Goal: Information Seeking & Learning: Learn about a topic

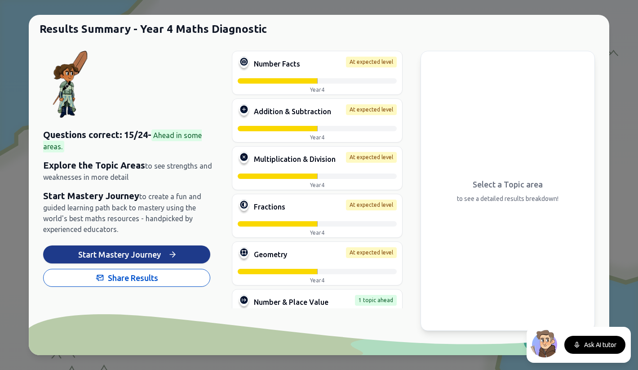
click at [185, 250] on button "Start Mastery Journey" at bounding box center [126, 254] width 167 height 18
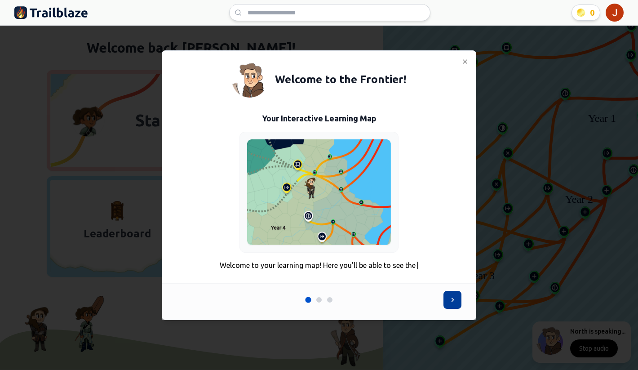
click at [449, 303] on icon at bounding box center [452, 299] width 9 height 9
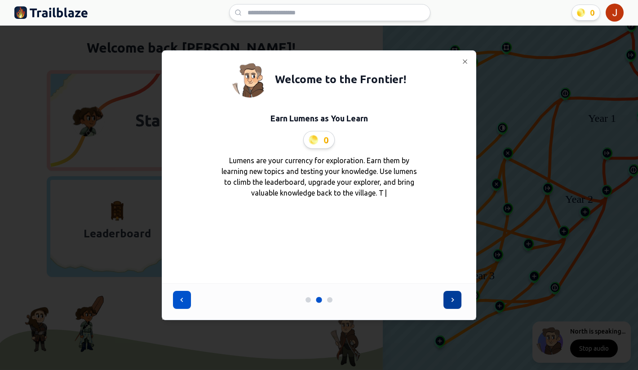
click at [450, 299] on icon at bounding box center [452, 299] width 9 height 9
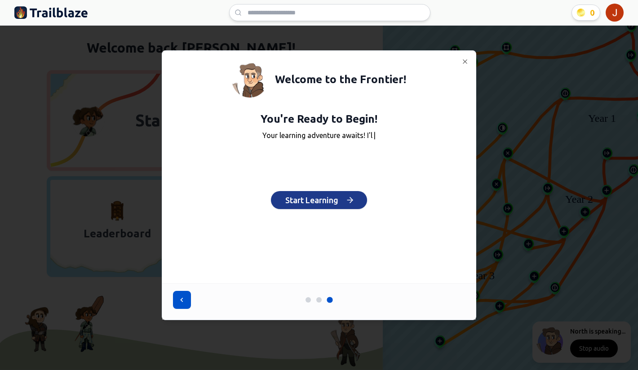
click at [333, 196] on button "Start Learning" at bounding box center [319, 200] width 96 height 18
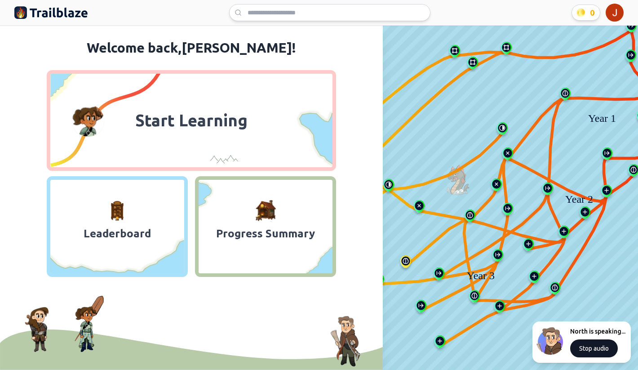
click at [590, 350] on button "Stop audio" at bounding box center [594, 348] width 48 height 18
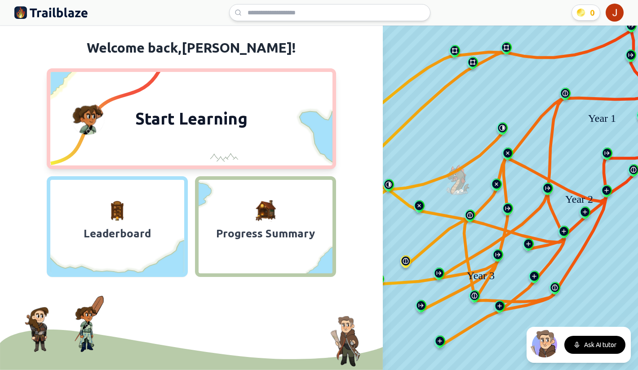
click at [242, 132] on button "Start Learning" at bounding box center [191, 118] width 289 height 101
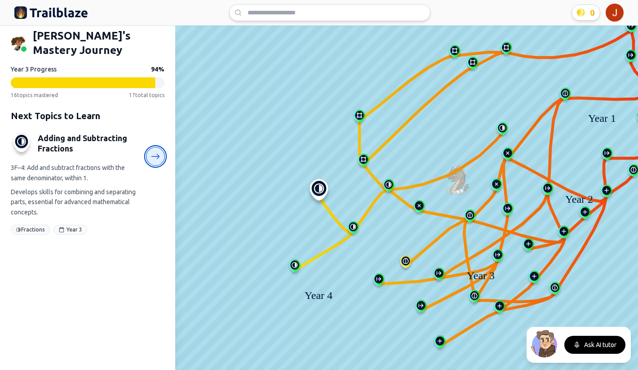
click at [152, 152] on icon at bounding box center [155, 156] width 9 height 9
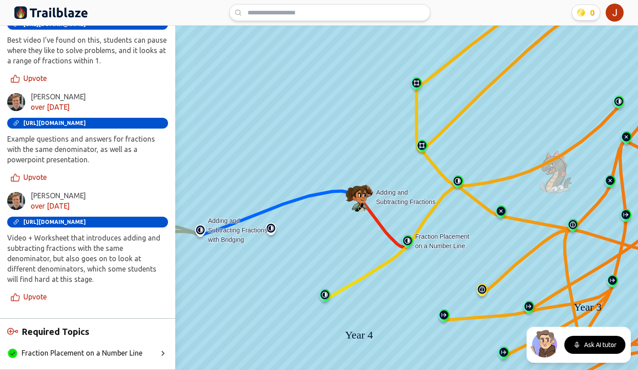
scroll to position [509, 0]
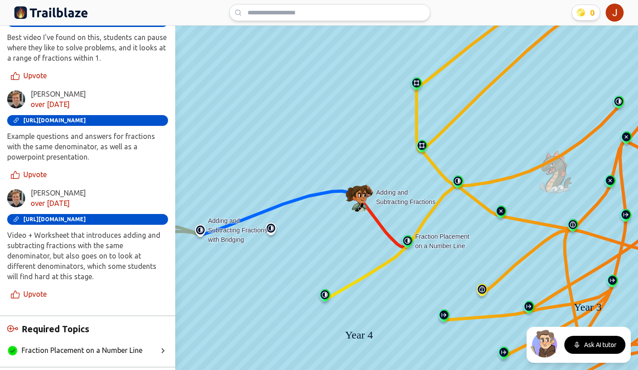
click at [67, 216] on span "https://www.bbc.co.uk/bitesize/topics/zhdwxnb/articles/z9n4k7h" at bounding box center [54, 219] width 62 height 6
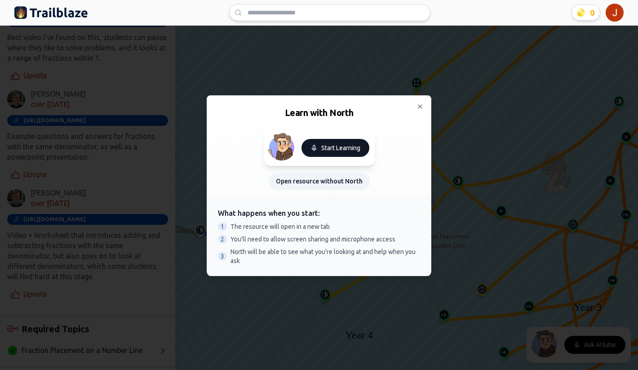
click at [319, 148] on button "Start Learning" at bounding box center [335, 148] width 68 height 18
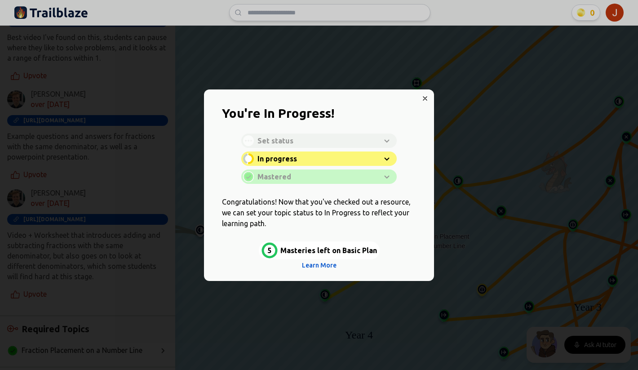
click at [425, 98] on div at bounding box center [319, 185] width 638 height 370
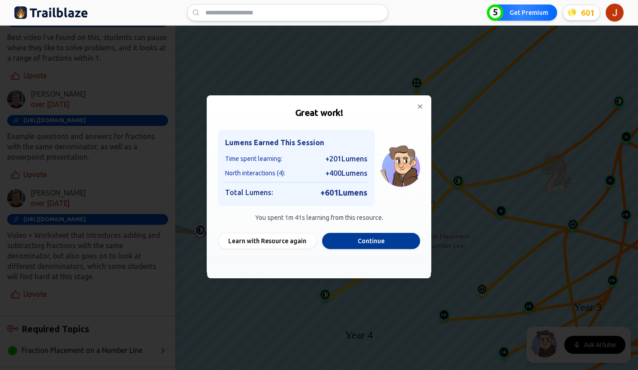
click at [357, 241] on button "Continue" at bounding box center [371, 241] width 98 height 16
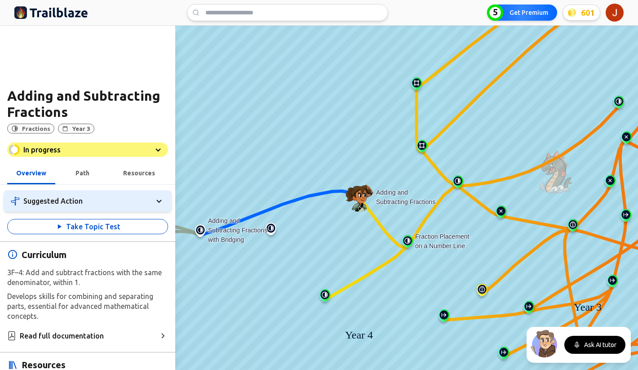
scroll to position [0, 0]
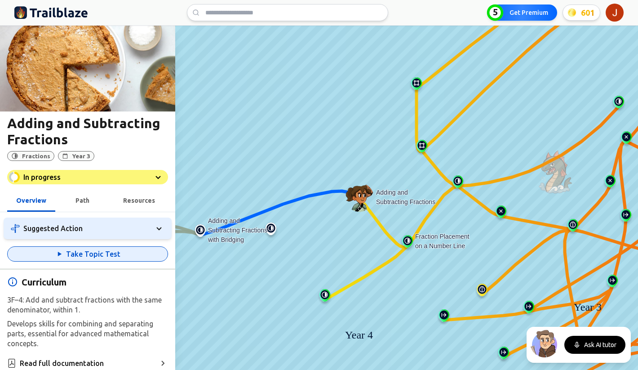
click at [88, 255] on button "Take Topic Test" at bounding box center [87, 253] width 161 height 15
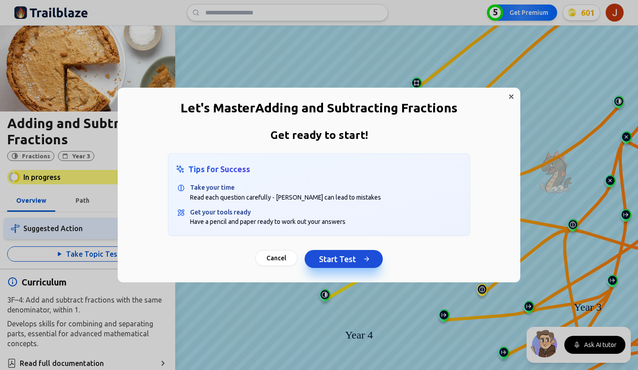
click at [329, 261] on button "Start Test" at bounding box center [344, 259] width 78 height 18
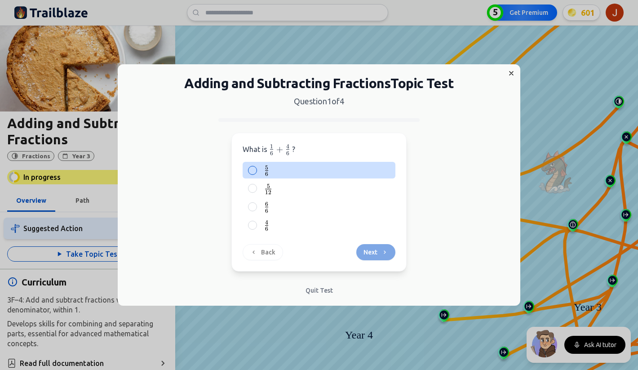
click at [270, 169] on label "5 6 \frac{5}{6} 6 5 ​" at bounding box center [326, 169] width 128 height 11
click at [256, 169] on button "5 6 \frac{5}{6} 6 5 ​" at bounding box center [252, 170] width 7 height 7
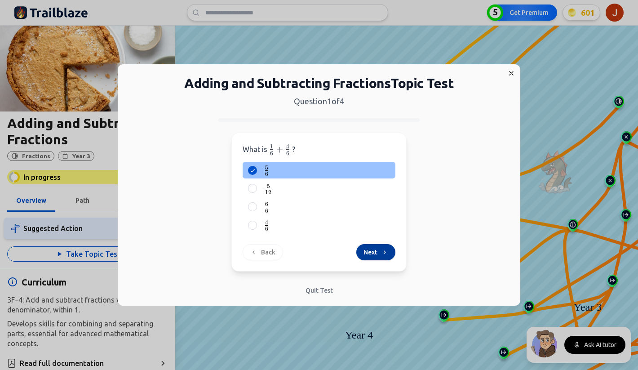
click at [370, 248] on button "Next" at bounding box center [375, 252] width 39 height 16
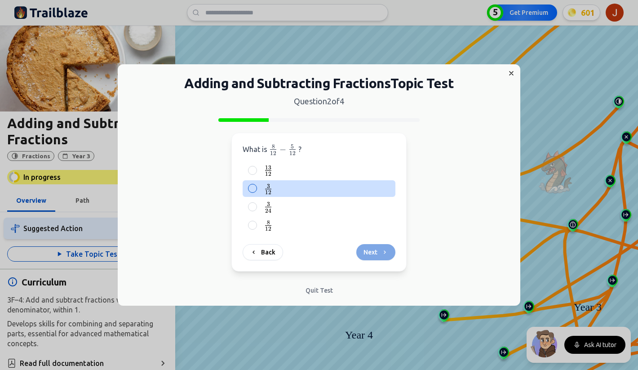
click at [258, 193] on div "3 12 \frac{3}{12} 12 3 ​" at bounding box center [319, 188] width 153 height 17
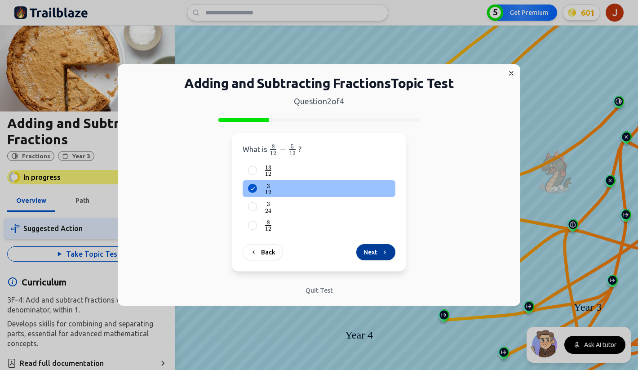
click at [374, 249] on button "Next" at bounding box center [375, 252] width 39 height 16
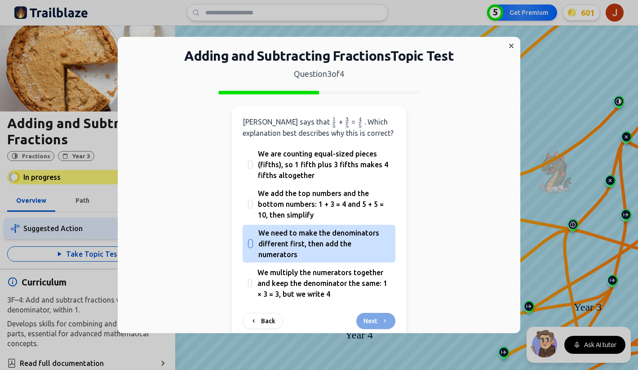
click at [328, 249] on span "We need to make the denominators different first, then add the numerators" at bounding box center [324, 243] width 132 height 32
click at [254, 247] on button "We need to make the denominators different first, then add the numerators" at bounding box center [250, 243] width 7 height 7
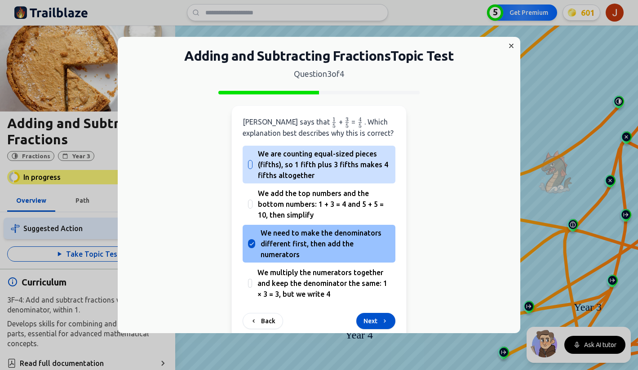
click at [292, 168] on span "We are counting equal-sized pieces (fifths), so 1 fifth plus 3 fifths makes 4 f…" at bounding box center [324, 164] width 132 height 32
click at [254, 168] on button "We are counting equal-sized pieces (fifths), so 1 fifth plus 3 fifths makes 4 f…" at bounding box center [250, 164] width 7 height 7
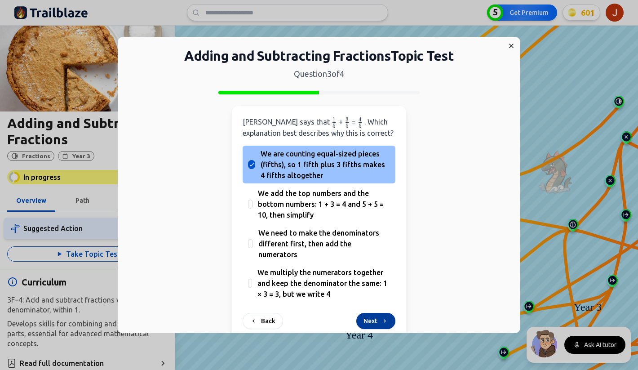
click at [369, 320] on button "Next" at bounding box center [375, 321] width 39 height 16
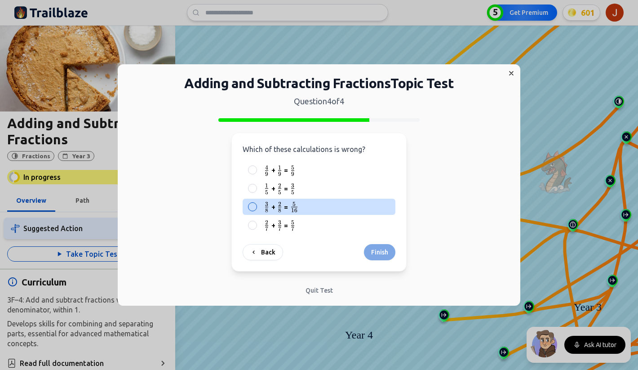
click at [273, 210] on span "+" at bounding box center [273, 206] width 4 height 11
click at [256, 210] on button "3 8 {3 \over 8} 8 3 ​ + 2 8 {2 \over 8} 8 2 ​ = 5 16 {5 \over 16} 16 5 ​" at bounding box center [252, 206] width 7 height 7
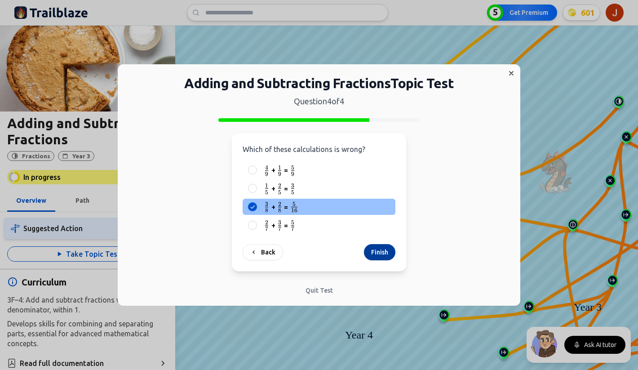
click at [377, 252] on button "Finish" at bounding box center [379, 252] width 31 height 16
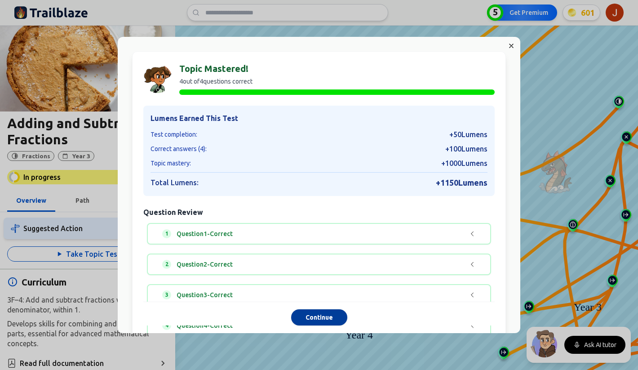
click at [307, 318] on button "Continue" at bounding box center [319, 318] width 56 height 16
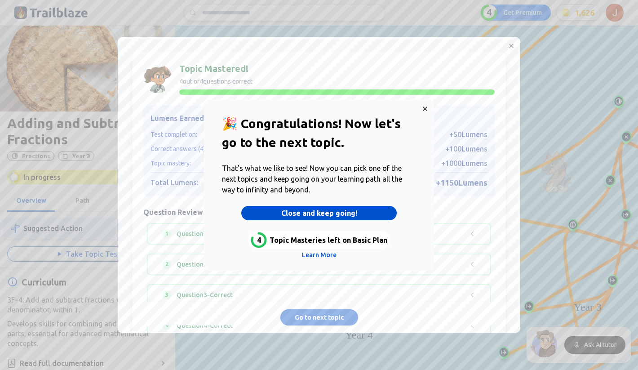
click at [314, 212] on button "Close and keep going!" at bounding box center [318, 213] width 155 height 14
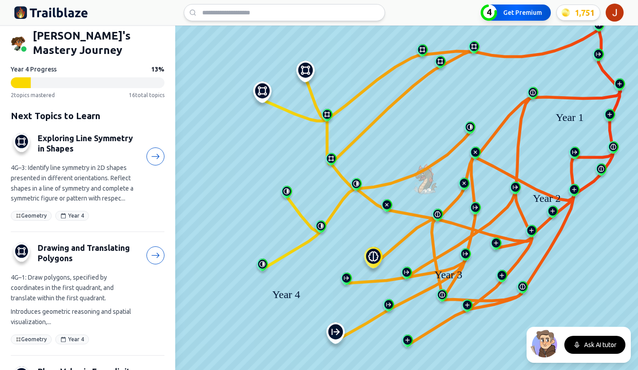
click at [515, 11] on button "4 Get Premium" at bounding box center [516, 12] width 70 height 16
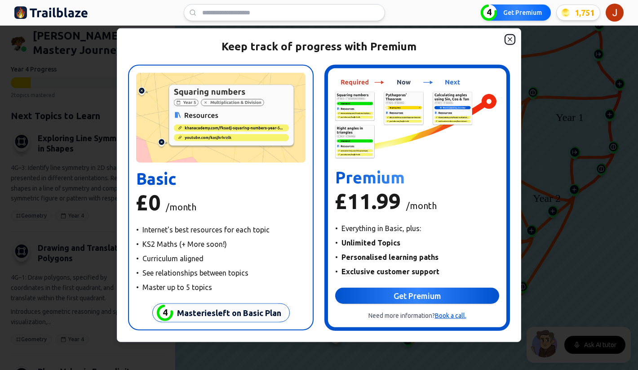
click at [509, 37] on icon "button" at bounding box center [509, 38] width 7 height 7
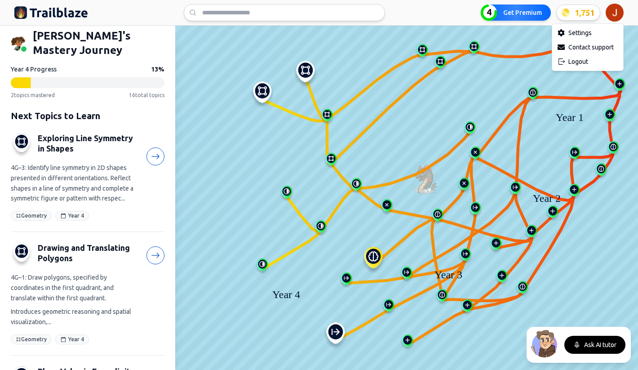
click at [615, 13] on html "We value your privacy We use cookies to enhance your browsing experience, serve…" at bounding box center [319, 185] width 638 height 370
click at [572, 62] on div "Logout" at bounding box center [587, 61] width 67 height 14
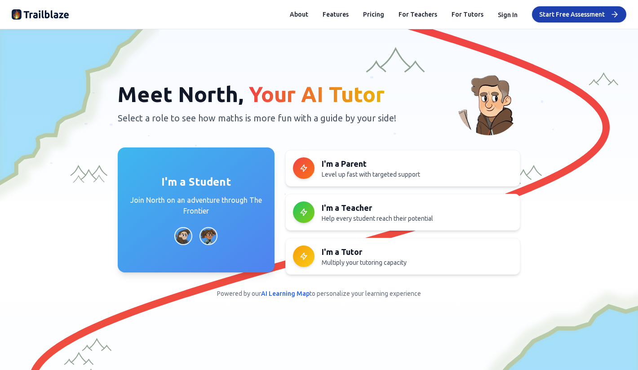
click at [152, 212] on p "Join North on an adventure through The Frontier" at bounding box center [196, 206] width 135 height 22
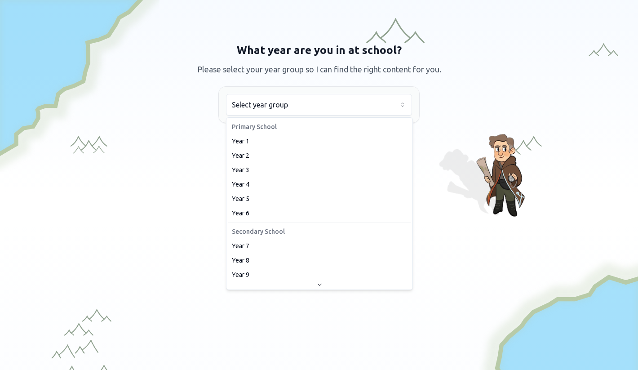
click at [284, 109] on html "We value your privacy We use cookies to enhance your browsing experience, serve…" at bounding box center [319, 185] width 638 height 370
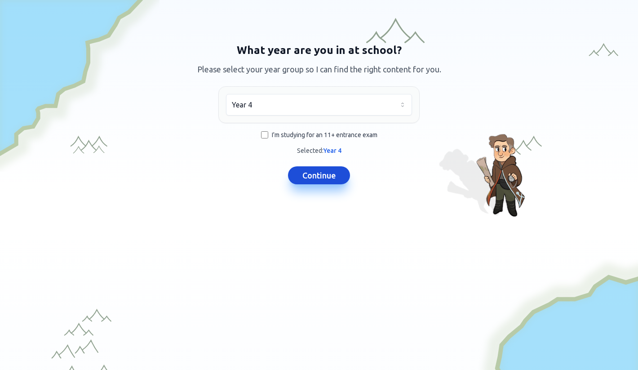
click at [316, 176] on button "Continue" at bounding box center [319, 175] width 62 height 18
